Goal: Complete application form

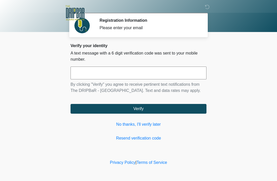
click at [148, 126] on link "No thanks, I'll verify later" at bounding box center [139, 125] width 136 height 6
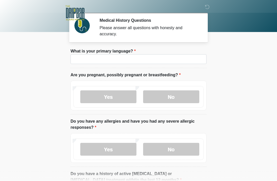
click at [135, 52] on label "What is your primary language?" at bounding box center [103, 51] width 65 height 6
click at [135, 54] on input "What is your primary language?" at bounding box center [139, 59] width 136 height 10
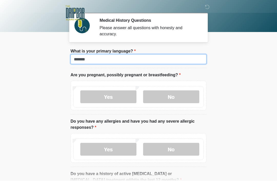
type input "*******"
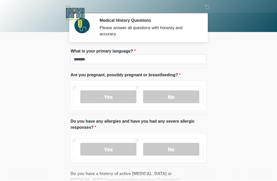
click at [173, 95] on label "No" at bounding box center [171, 97] width 56 height 13
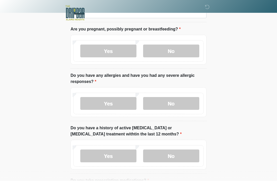
scroll to position [49, 0]
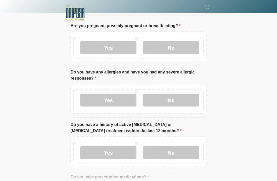
click at [167, 97] on label "No" at bounding box center [171, 100] width 56 height 13
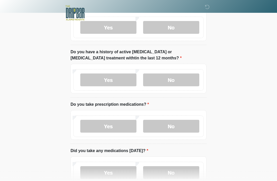
scroll to position [123, 0]
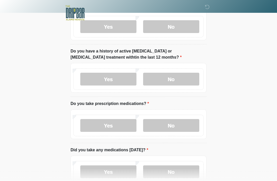
click at [175, 78] on label "No" at bounding box center [171, 79] width 56 height 13
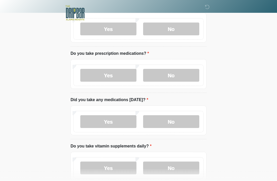
scroll to position [174, 0]
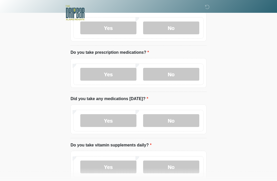
click at [115, 74] on label "Yes" at bounding box center [108, 74] width 56 height 13
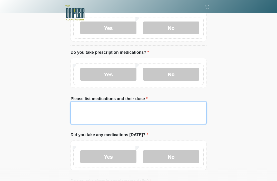
click at [121, 107] on textarea "Please list medications and their dose" at bounding box center [139, 113] width 136 height 22
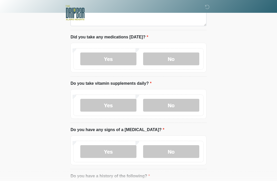
scroll to position [272, 0]
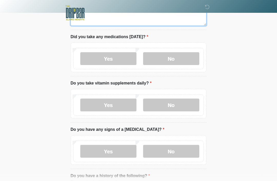
type textarea "********"
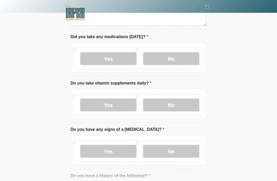
click at [176, 53] on label "No" at bounding box center [171, 58] width 56 height 13
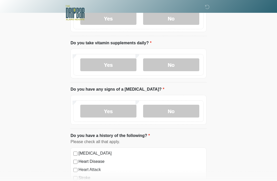
scroll to position [314, 0]
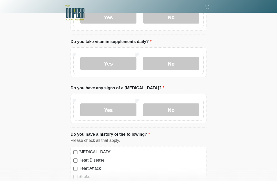
click at [180, 58] on label "No" at bounding box center [171, 63] width 56 height 13
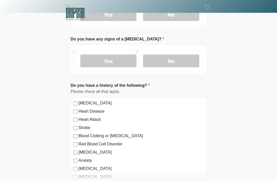
scroll to position [364, 0]
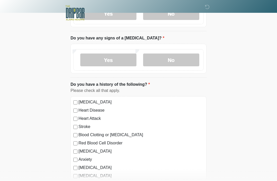
click at [180, 59] on label "No" at bounding box center [171, 60] width 56 height 13
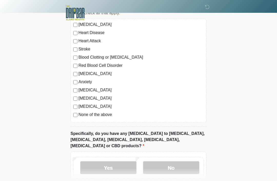
scroll to position [442, 0]
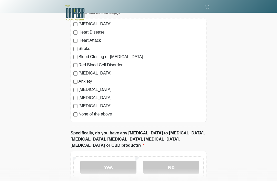
click at [97, 114] on label "None of the above" at bounding box center [141, 114] width 125 height 6
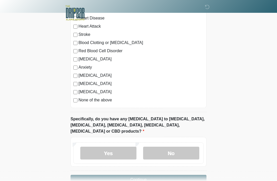
scroll to position [464, 0]
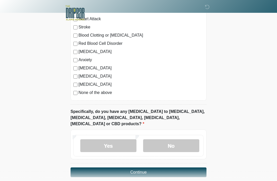
click at [173, 140] on label "No" at bounding box center [171, 146] width 56 height 13
click at [148, 168] on button "Continue" at bounding box center [139, 173] width 136 height 10
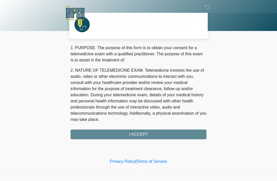
scroll to position [0, 0]
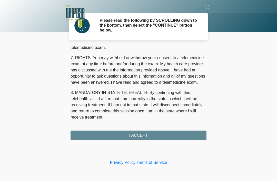
click at [147, 134] on div "1. PURPOSE. The purpose of this form is to obtain your consent for a telemedici…" at bounding box center [139, 93] width 136 height 95
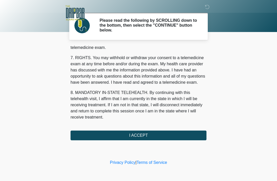
click at [148, 135] on button "I ACCEPT" at bounding box center [139, 136] width 136 height 10
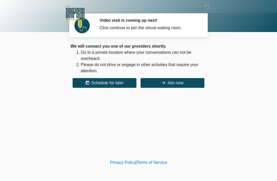
click at [177, 82] on button "Join now" at bounding box center [173, 83] width 64 height 10
